Goal: Information Seeking & Learning: Compare options

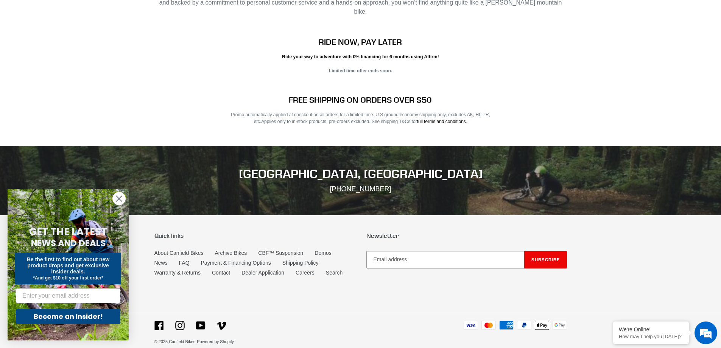
click at [118, 199] on icon "Close dialog" at bounding box center [119, 198] width 5 height 5
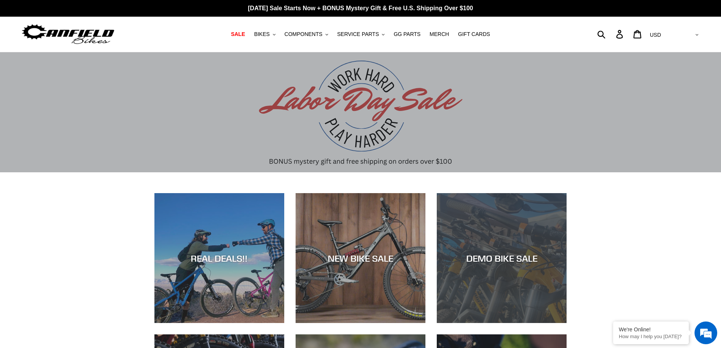
click at [519, 323] on div "DEMO BIKE SALE" at bounding box center [502, 323] width 130 height 0
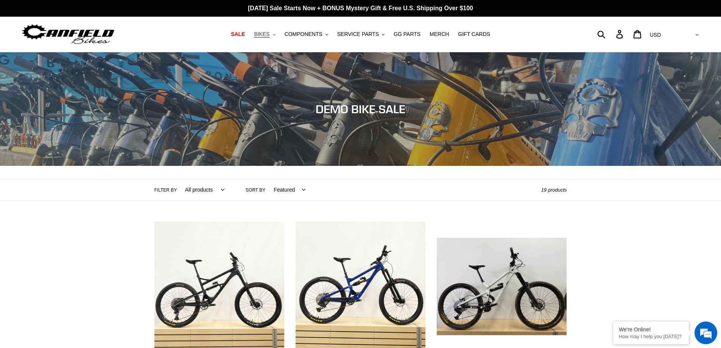
click at [270, 34] on span "BIKES" at bounding box center [262, 34] width 16 height 6
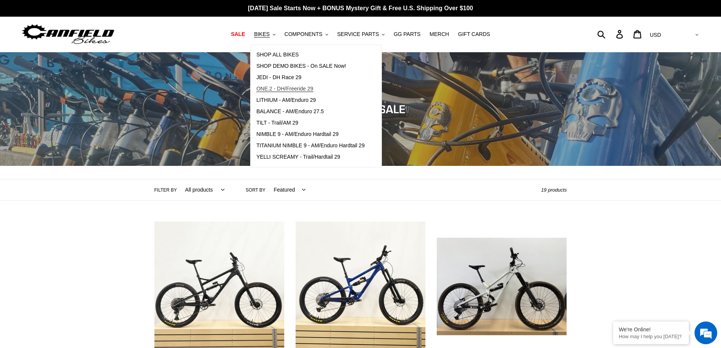
click at [298, 90] on span "ONE.2 - DH/Freeride 29" at bounding box center [284, 89] width 57 height 6
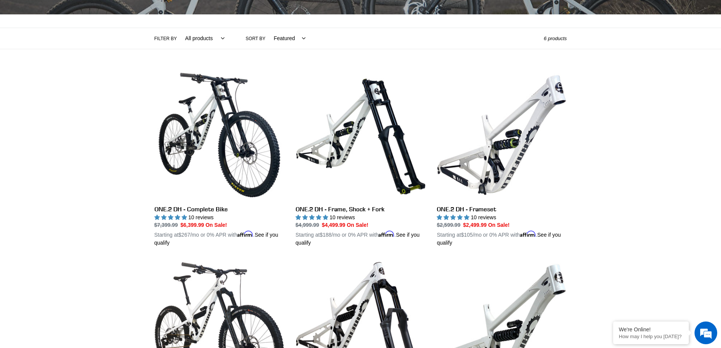
scroll to position [265, 0]
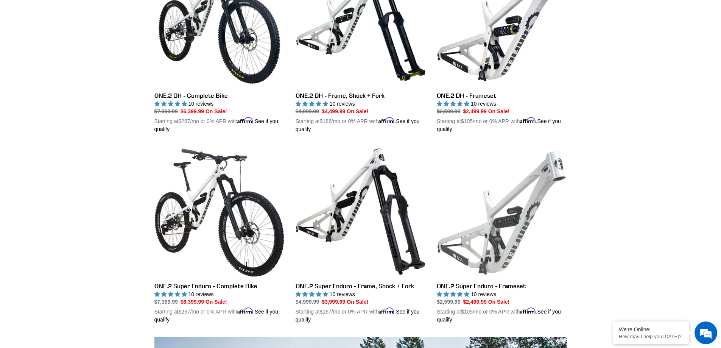
click at [519, 226] on link "ONE.2 Super Enduro - Frameset" at bounding box center [502, 235] width 130 height 177
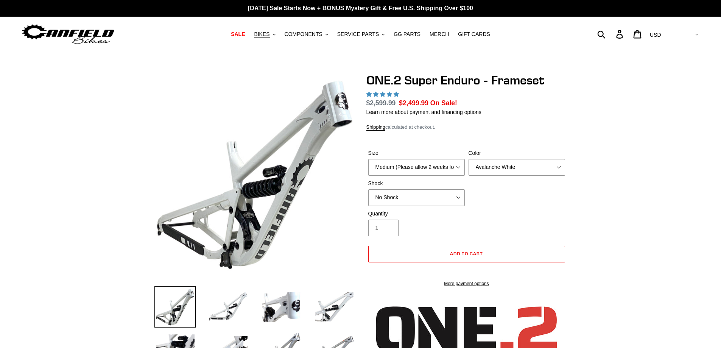
select select "highest-rating"
click at [461, 197] on select "No Shock RockShox Vivid Coil" at bounding box center [416, 197] width 97 height 17
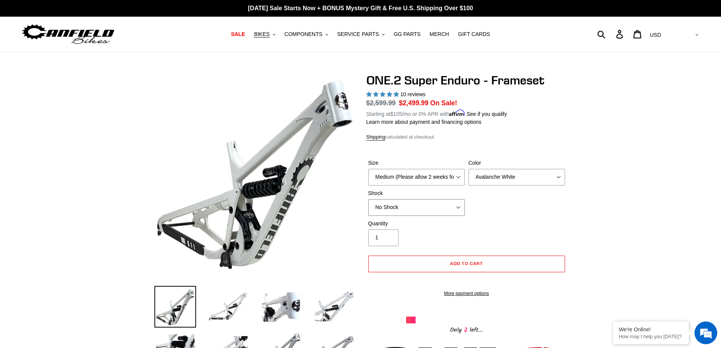
select select "RockShox Vivid Coil"
click at [368, 199] on select "No Shock RockShox Vivid Coil" at bounding box center [416, 207] width 97 height 17
click at [532, 173] on select "Avalanche White Bentonite Grey" at bounding box center [517, 177] width 97 height 17
select select "Bentonite Grey"
click at [469, 169] on select "Avalanche White Bentonite Grey" at bounding box center [517, 177] width 97 height 17
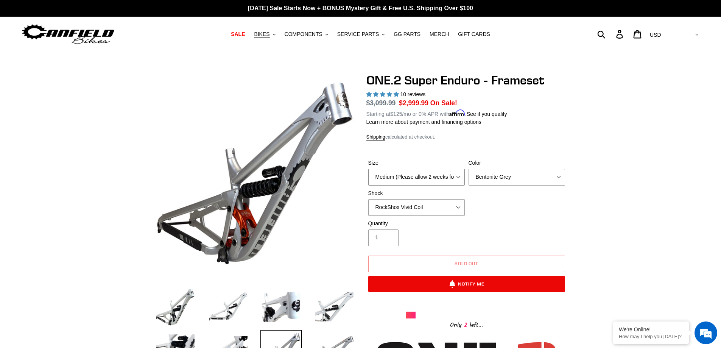
click at [455, 178] on select "Medium (Please allow 2 weeks for delivery) Large (Sold Out)" at bounding box center [416, 177] width 97 height 17
select select "Large (Sold Out)"
click at [368, 169] on select "Medium (Please allow 2 weeks for delivery) Large (Sold Out)" at bounding box center [416, 177] width 97 height 17
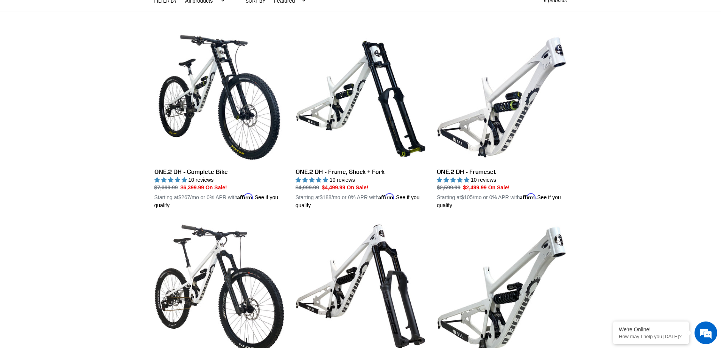
scroll to position [227, 0]
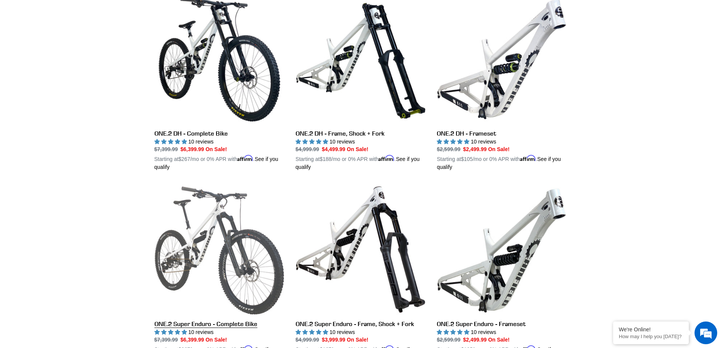
click at [240, 243] on link "ONE.2 Super Enduro - Complete Bike" at bounding box center [220, 272] width 130 height 177
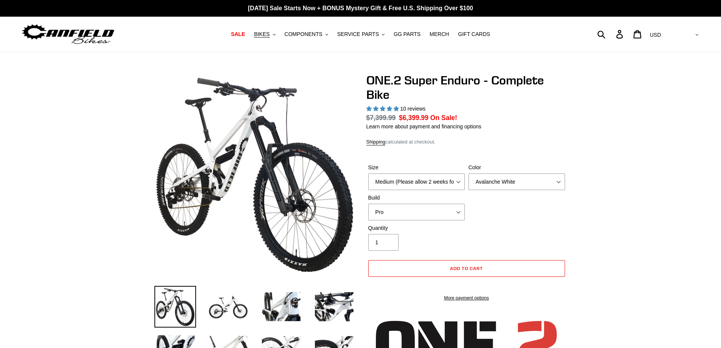
select select "highest-rating"
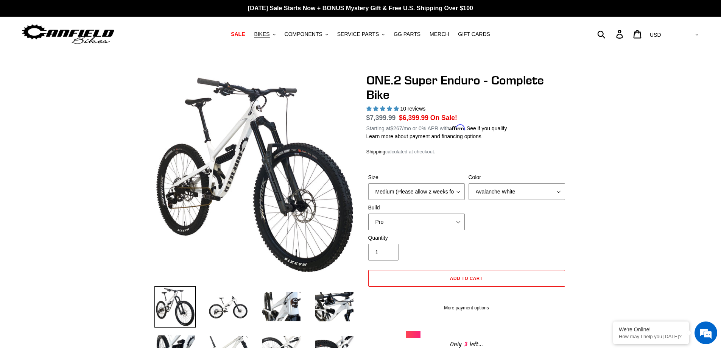
click at [449, 223] on select "Pro" at bounding box center [416, 222] width 97 height 17
click at [442, 217] on select "Pro" at bounding box center [416, 222] width 97 height 17
click at [455, 190] on select "Medium (Please allow 2 weeks for delivery) Large (Sold Out)" at bounding box center [416, 191] width 97 height 17
select select "Large (Sold Out)"
click at [368, 183] on select "Medium (Please allow 2 weeks for delivery) Large (Sold Out)" at bounding box center [416, 191] width 97 height 17
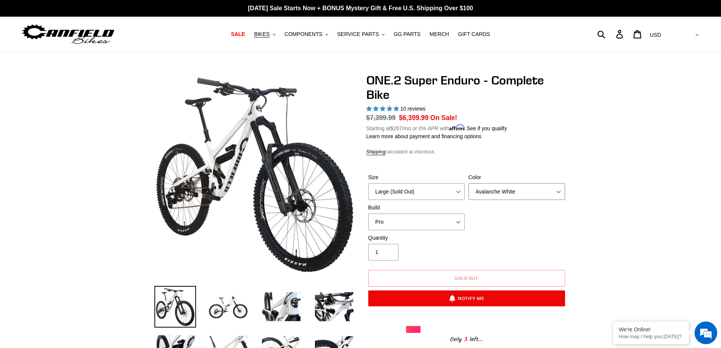
click at [550, 184] on select "Avalanche White Bentonite Grey" at bounding box center [517, 191] width 97 height 17
select select "Bentonite Grey"
click at [469, 183] on select "Avalanche White Bentonite Grey" at bounding box center [517, 191] width 97 height 17
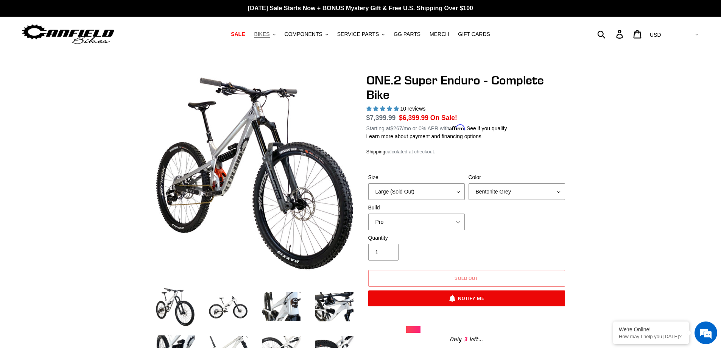
click at [270, 36] on span "BIKES" at bounding box center [262, 34] width 16 height 6
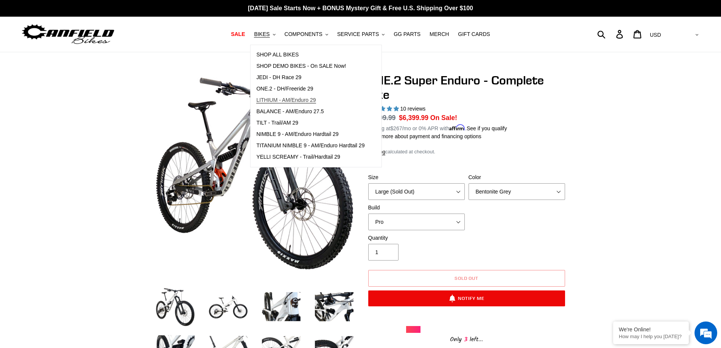
click at [316, 100] on span "LITHIUM - AM/Enduro 29" at bounding box center [285, 100] width 59 height 6
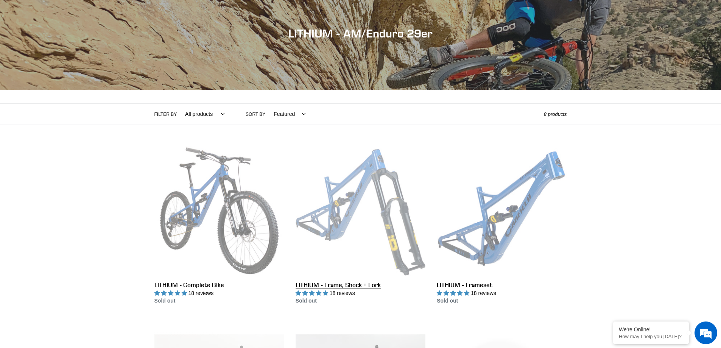
scroll to position [114, 0]
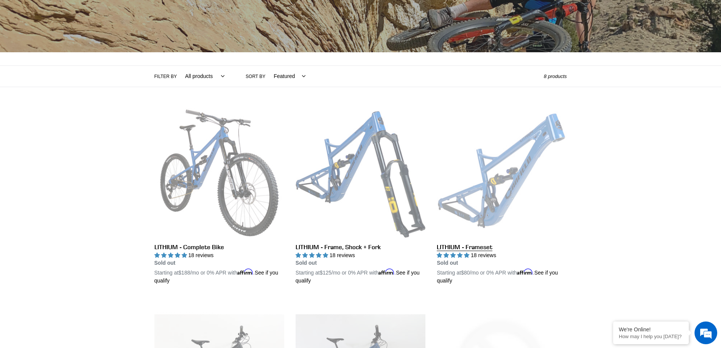
click at [521, 189] on link "LITHIUM - Frameset" at bounding box center [502, 196] width 130 height 177
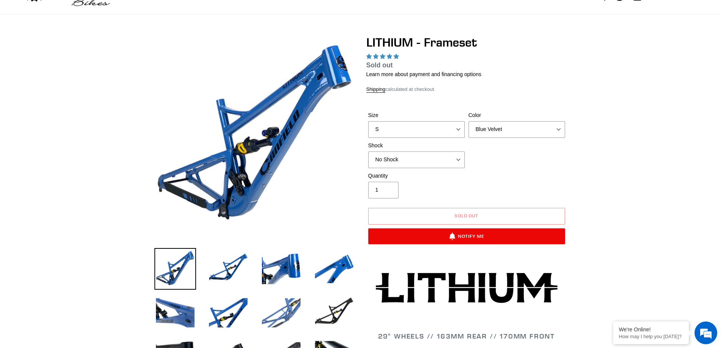
select select "highest-rating"
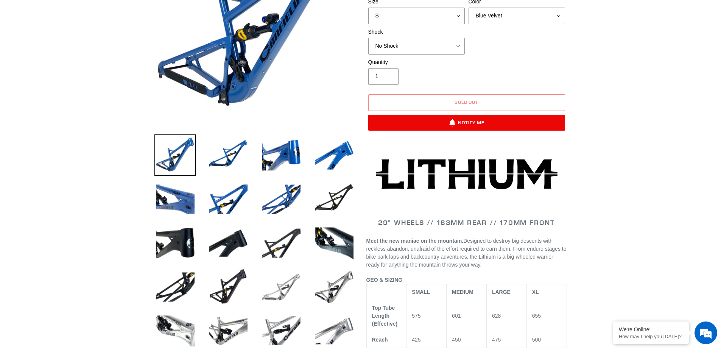
scroll to position [227, 0]
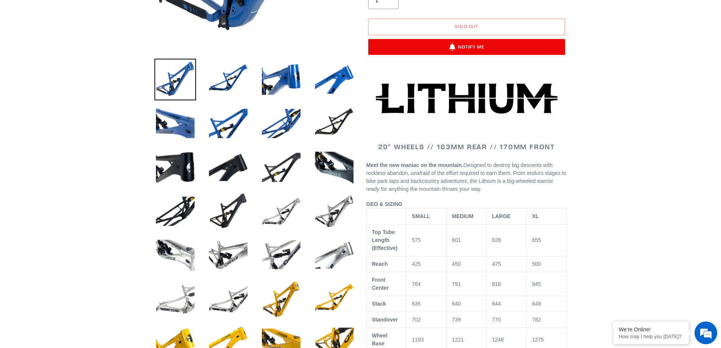
click at [187, 297] on img at bounding box center [176, 299] width 42 height 42
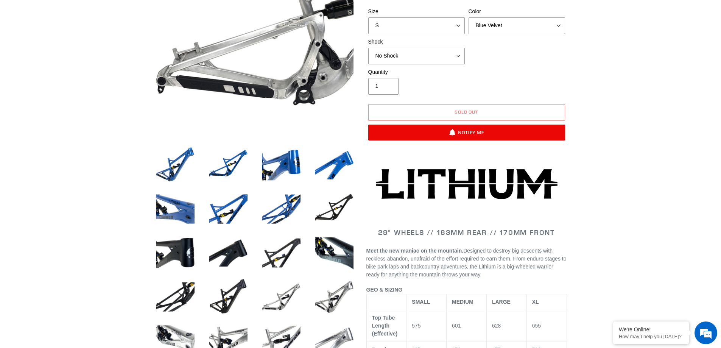
scroll to position [0, 0]
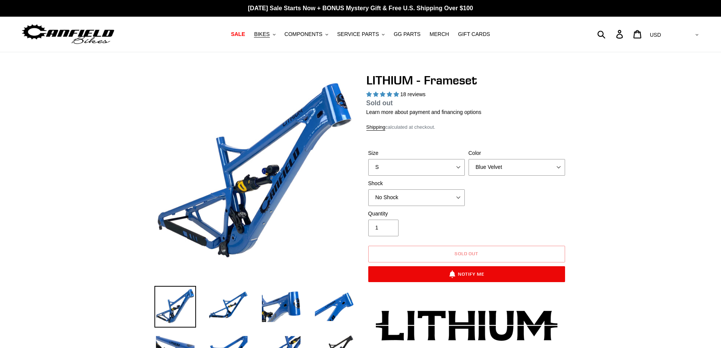
select select "highest-rating"
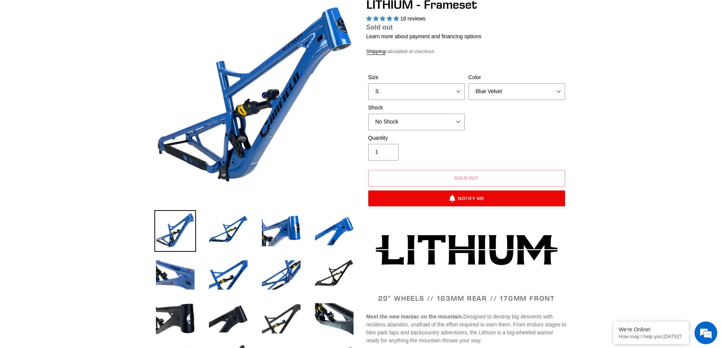
scroll to position [76, 0]
click at [459, 94] on select "S M L XL" at bounding box center [416, 91] width 97 height 17
select select "L"
click at [368, 92] on select "S M L XL" at bounding box center [416, 91] width 97 height 17
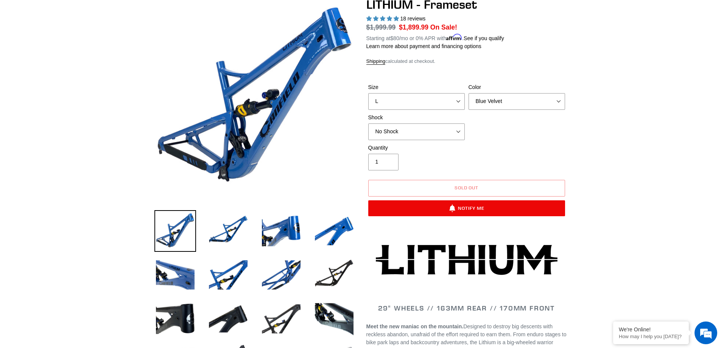
click at [422, 120] on label "Shock" at bounding box center [416, 118] width 97 height 8
click at [422, 123] on select "No Shock Öhlins TTX2 Air Cane Creek DB Kitsuma Air Fox FLOAT X2 Factory Cane Cr…" at bounding box center [416, 131] width 97 height 17
click at [459, 132] on select "No Shock Öhlins TTX2 Air Cane Creek DB Kitsuma Air Fox FLOAT X2 Factory Cane Cr…" at bounding box center [416, 131] width 97 height 17
select select "Fox FLOAT X2 Factory"
click at [368, 123] on select "No Shock Öhlins TTX2 Air Cane Creek DB Kitsuma Air Fox FLOAT X2 Factory Cane Cr…" at bounding box center [416, 131] width 97 height 17
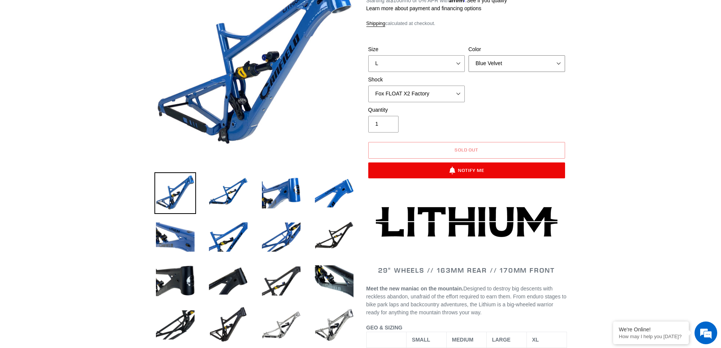
click at [507, 57] on select "Blue Velvet Stealth Black" at bounding box center [517, 63] width 97 height 17
click at [469, 55] on select "Blue Velvet Stealth Black" at bounding box center [517, 63] width 97 height 17
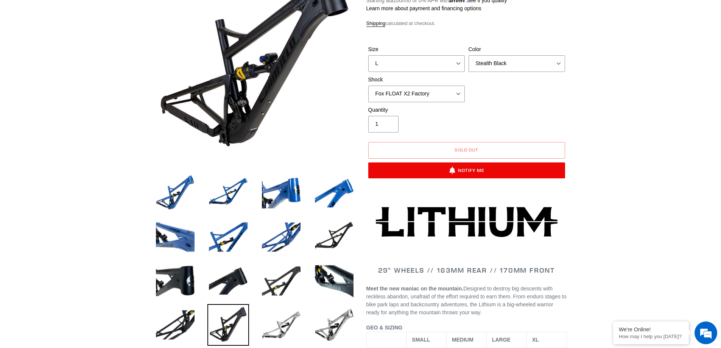
click at [522, 75] on div "Size S M L XL Color Blue Velvet Stealth Black Shock No Shock Öhlins TTX2 Air" at bounding box center [467, 75] width 201 height 61
click at [497, 67] on select "Blue Velvet Stealth Black" at bounding box center [517, 63] width 97 height 17
click at [469, 55] on select "Blue Velvet Stealth Black" at bounding box center [517, 63] width 97 height 17
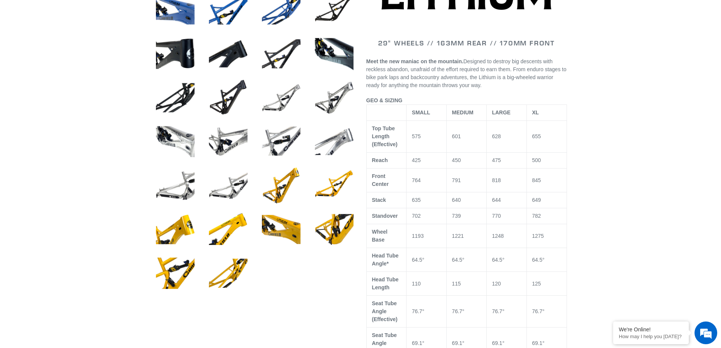
scroll to position [227, 0]
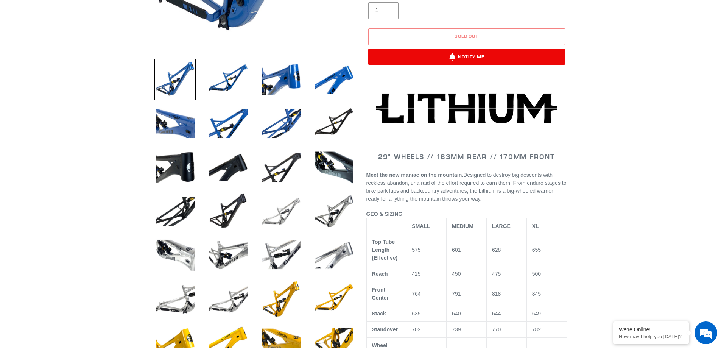
click at [287, 214] on img at bounding box center [282, 211] width 42 height 42
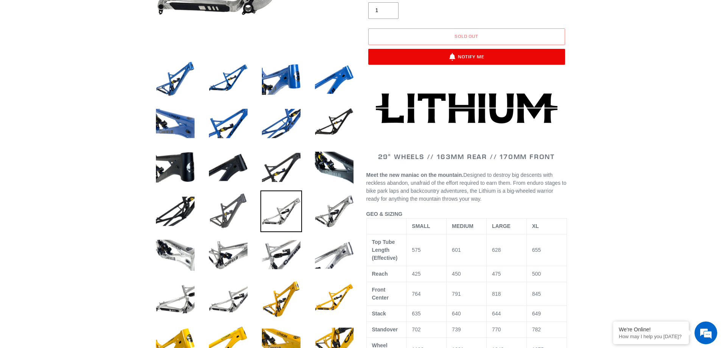
click at [230, 214] on img at bounding box center [229, 211] width 42 height 42
select select "Stealth Black"
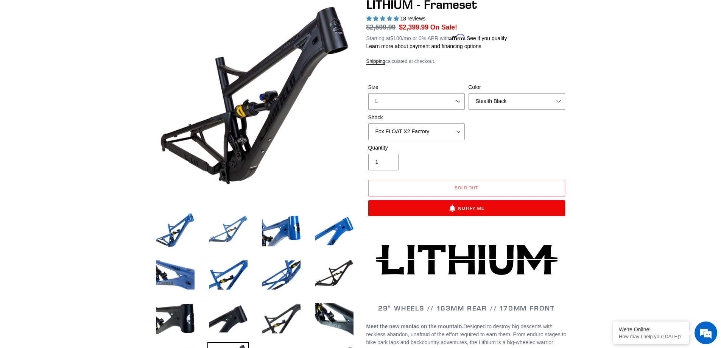
scroll to position [38, 0]
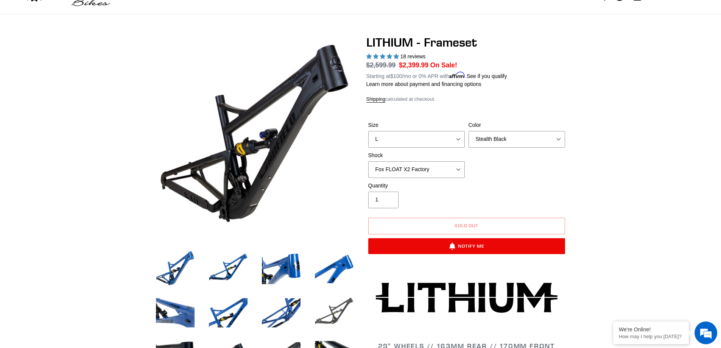
click at [325, 315] on img at bounding box center [335, 313] width 42 height 42
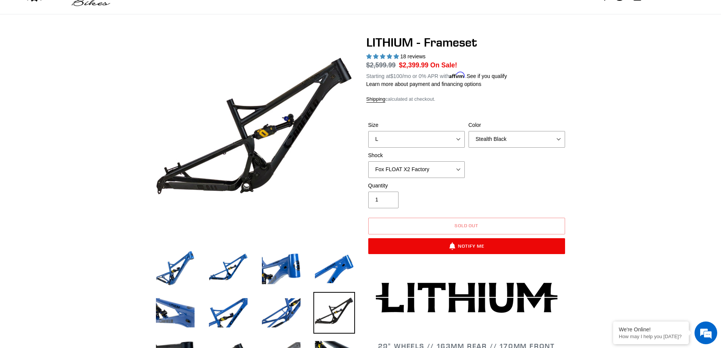
scroll to position [76, 0]
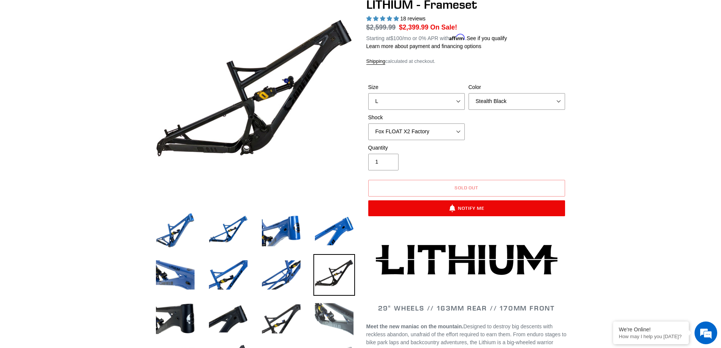
click at [329, 314] on img at bounding box center [335, 319] width 42 height 42
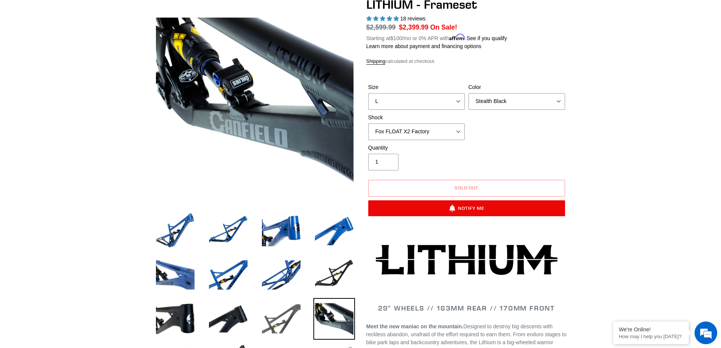
click at [295, 315] on img at bounding box center [282, 319] width 42 height 42
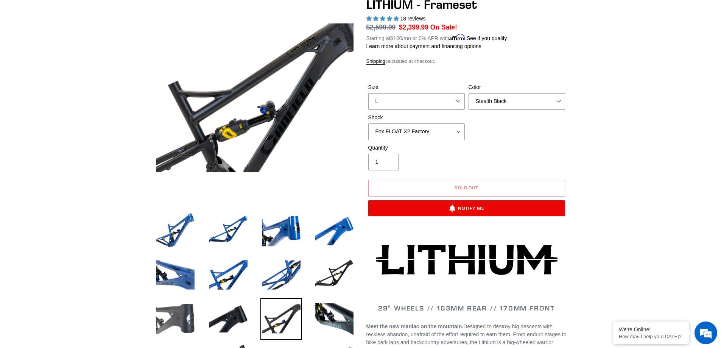
click at [179, 310] on img at bounding box center [176, 319] width 42 height 42
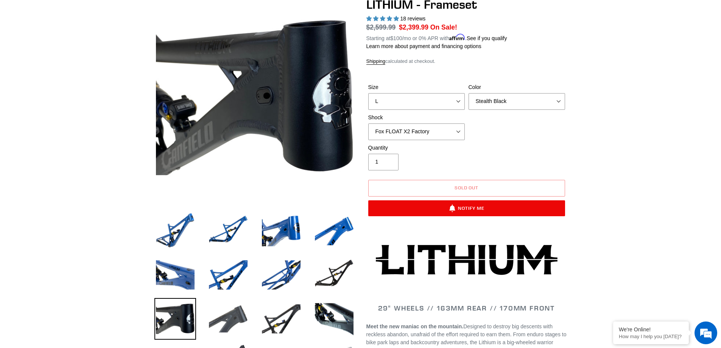
click at [226, 319] on img at bounding box center [229, 319] width 42 height 42
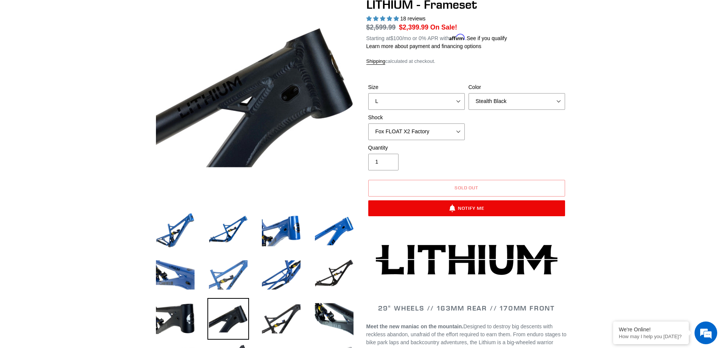
click at [219, 285] on img at bounding box center [229, 275] width 42 height 42
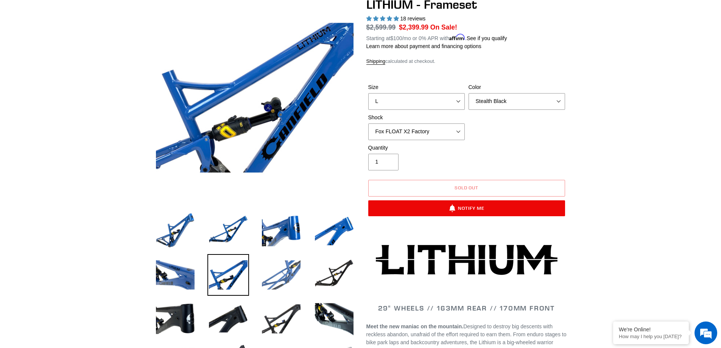
click at [297, 288] on img at bounding box center [282, 275] width 42 height 42
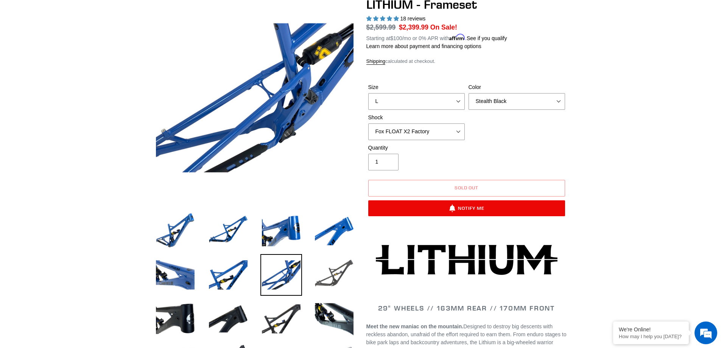
click at [342, 287] on img at bounding box center [335, 275] width 42 height 42
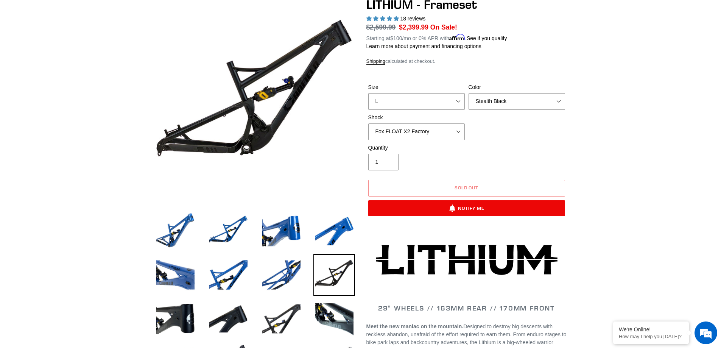
scroll to position [0, 0]
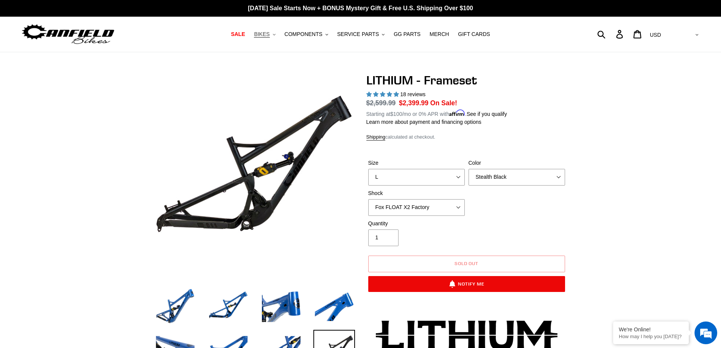
click at [278, 37] on button "BIKES .cls-1{fill:#231f20}" at bounding box center [264, 34] width 29 height 10
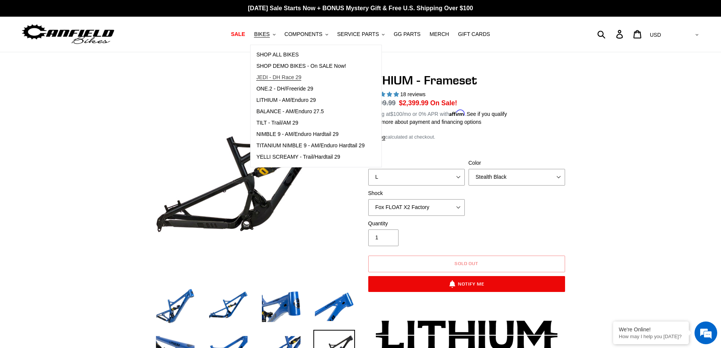
click at [289, 76] on span "JEDI - DH Race 29" at bounding box center [278, 77] width 45 height 6
